Goal: Find specific page/section: Find specific page/section

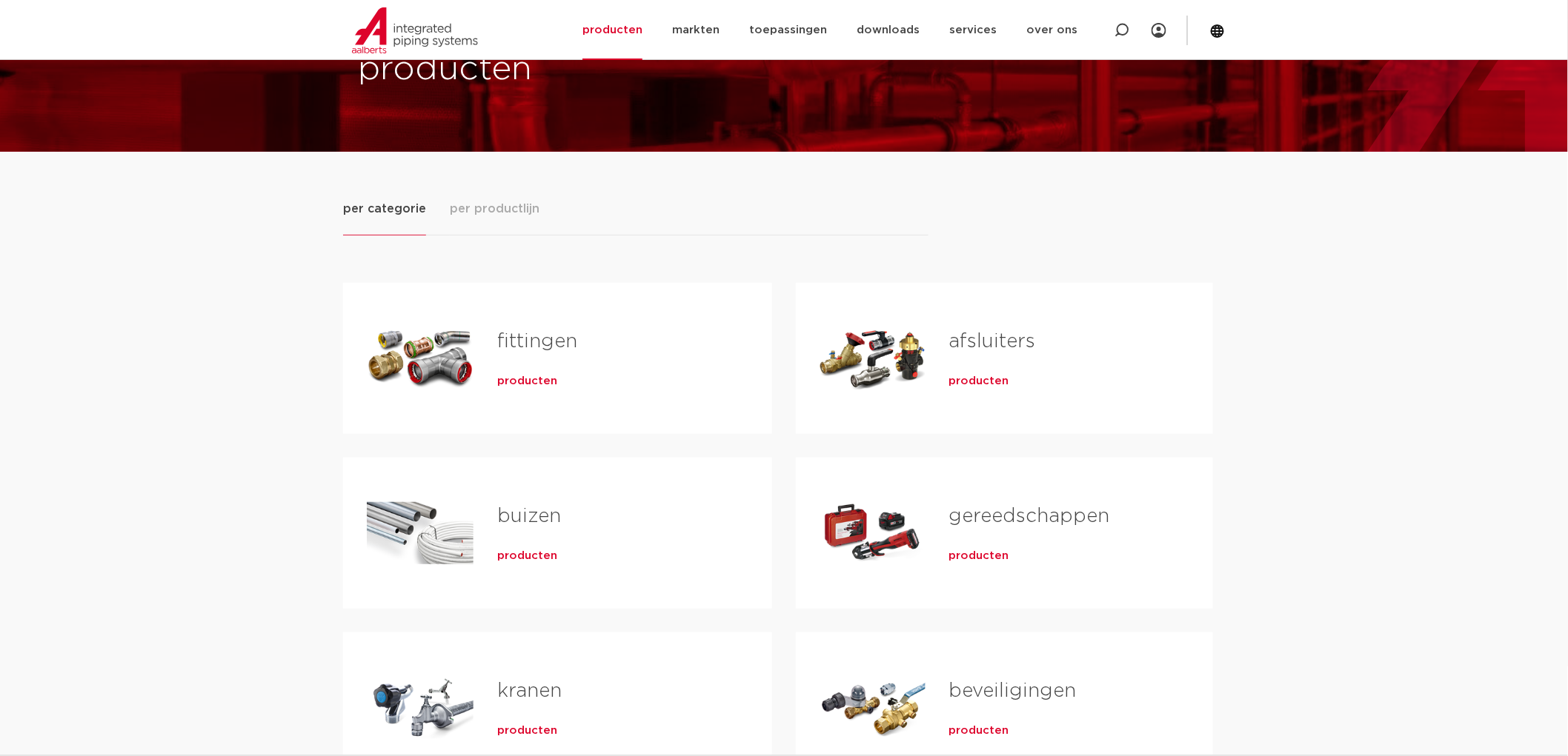
scroll to position [82, 0]
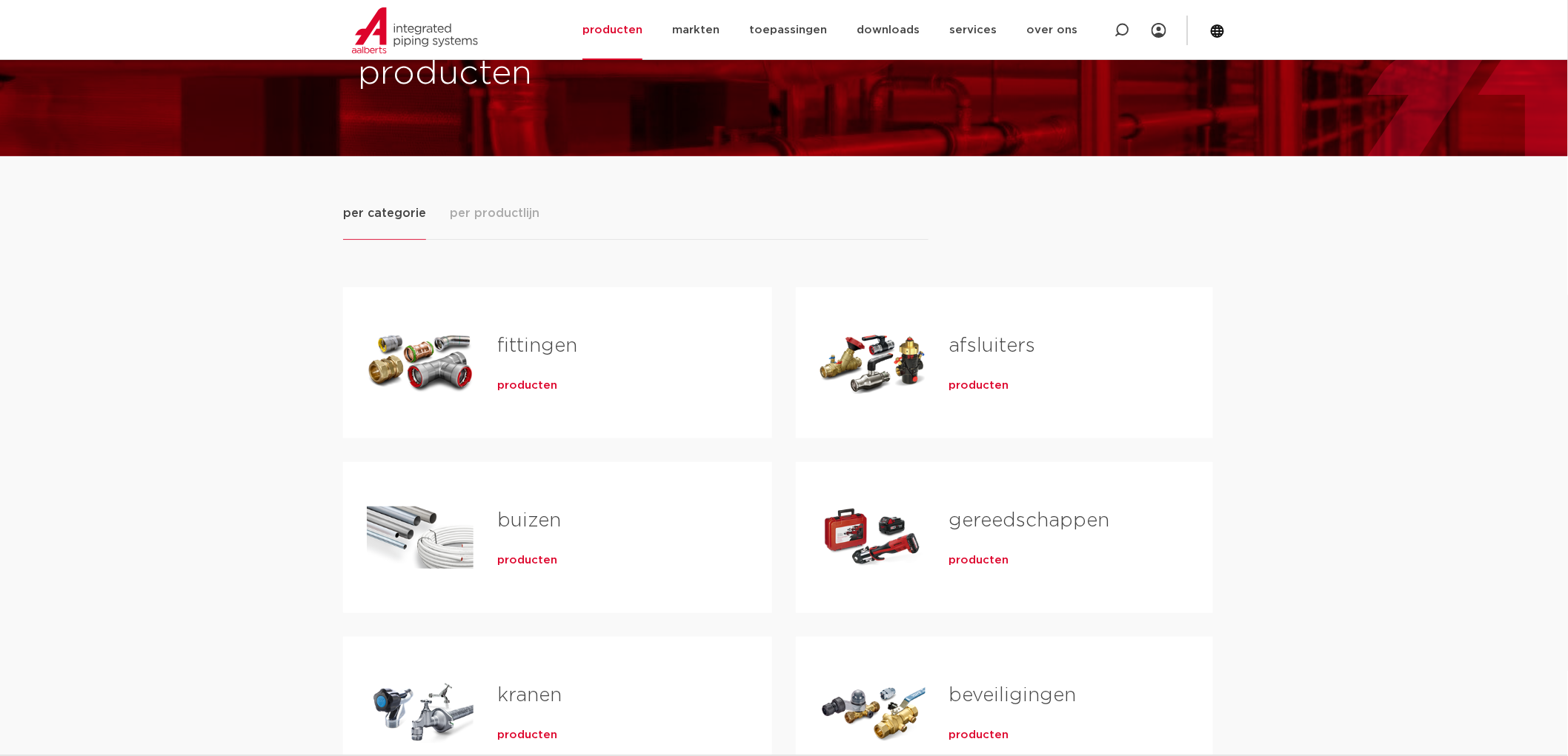
click at [527, 346] on link "fittingen" at bounding box center [537, 346] width 80 height 19
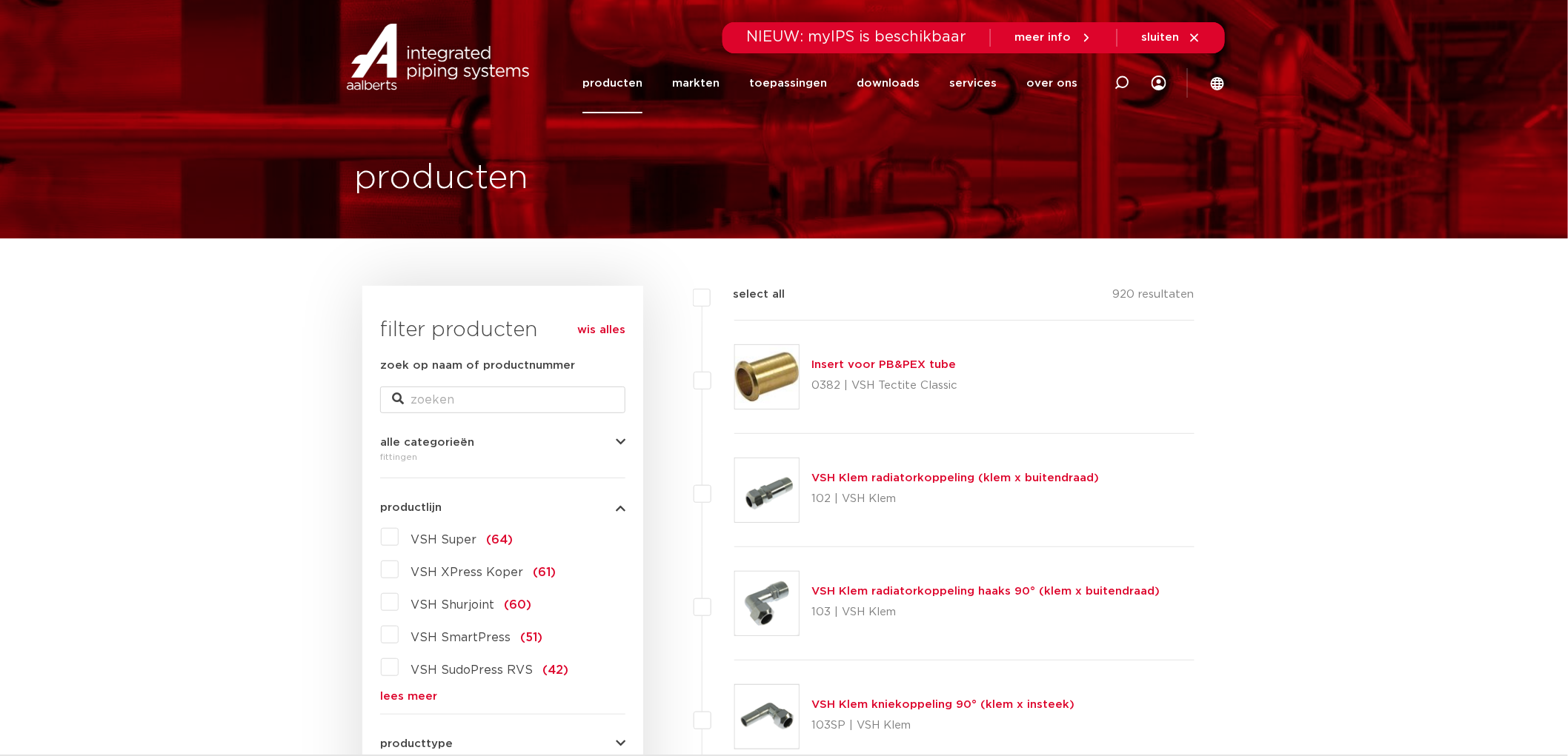
click at [634, 81] on link "producten" at bounding box center [612, 83] width 60 height 60
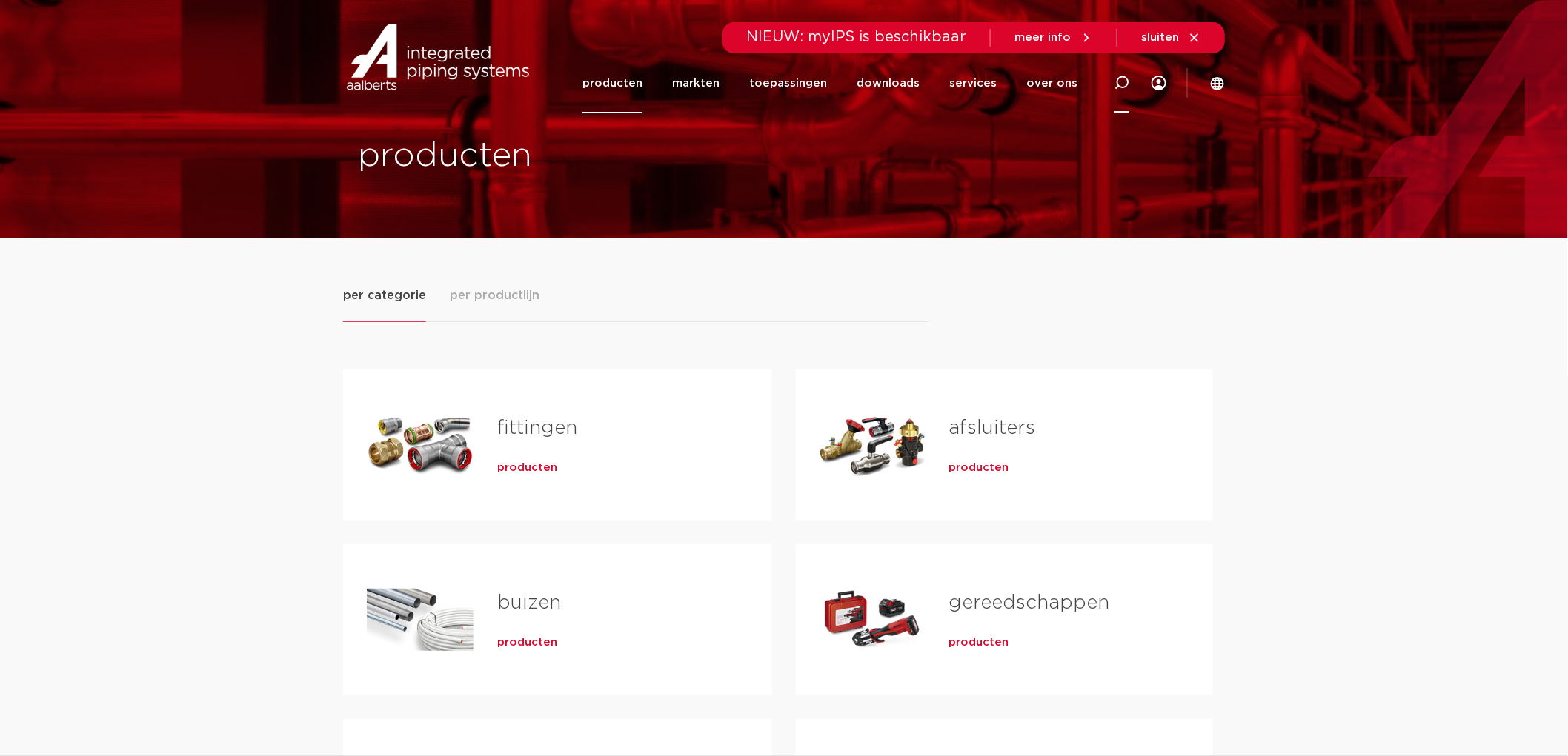
click at [1114, 75] on icon at bounding box center [1121, 82] width 14 height 14
type input "slang"
click button "Zoeken" at bounding box center [0, 0] width 0 height 0
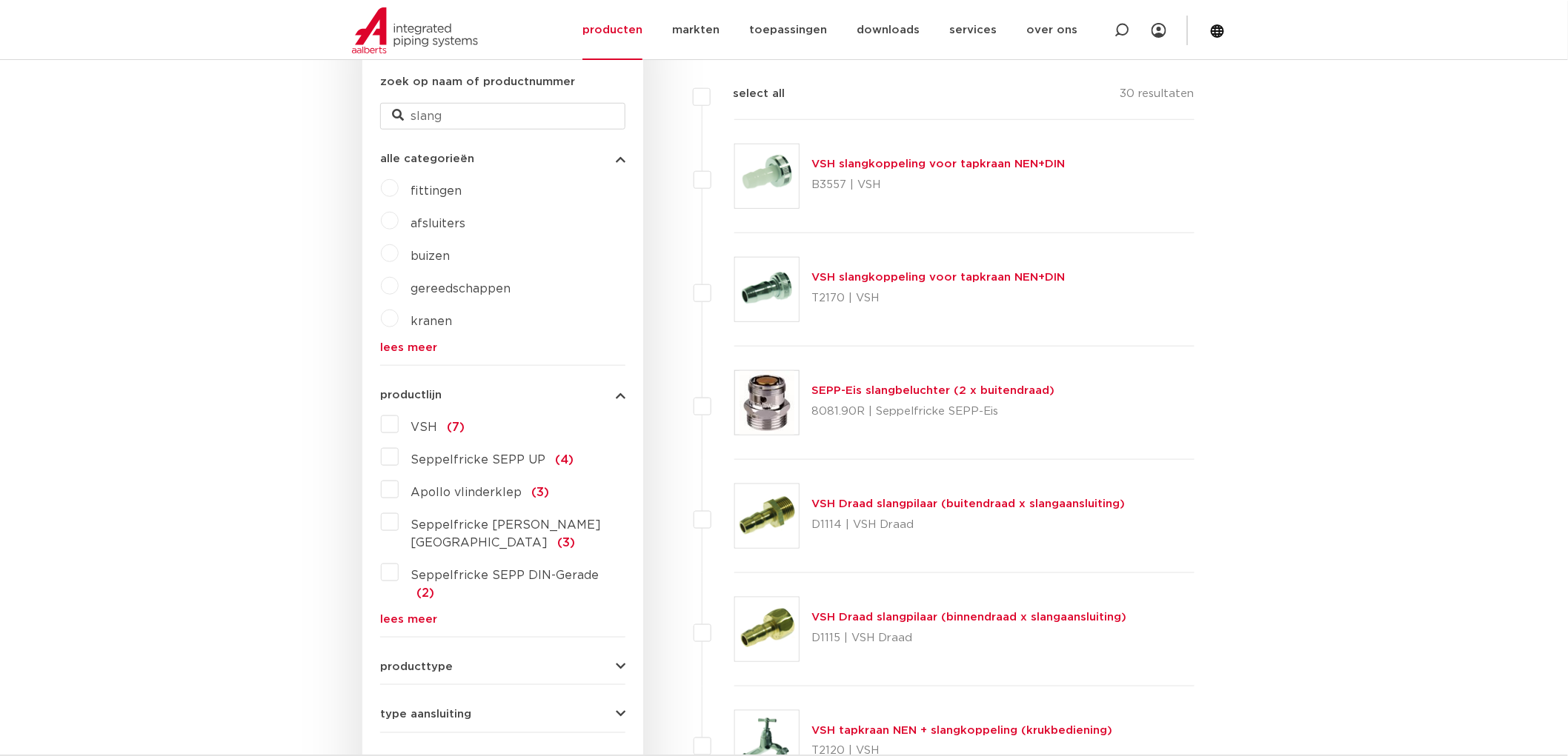
scroll to position [411, 0]
